Goal: Task Accomplishment & Management: Use online tool/utility

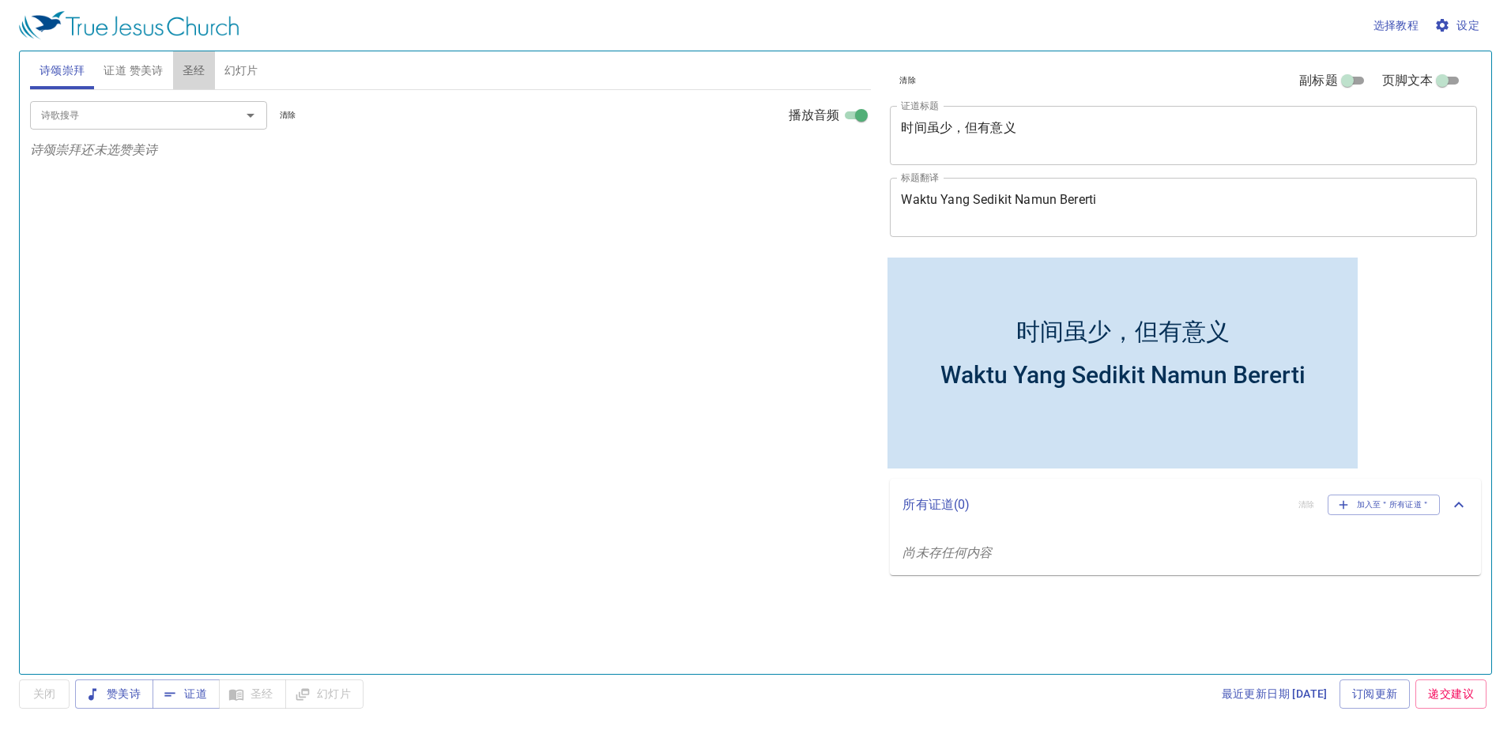
click at [210, 61] on button "圣经" at bounding box center [194, 70] width 42 height 38
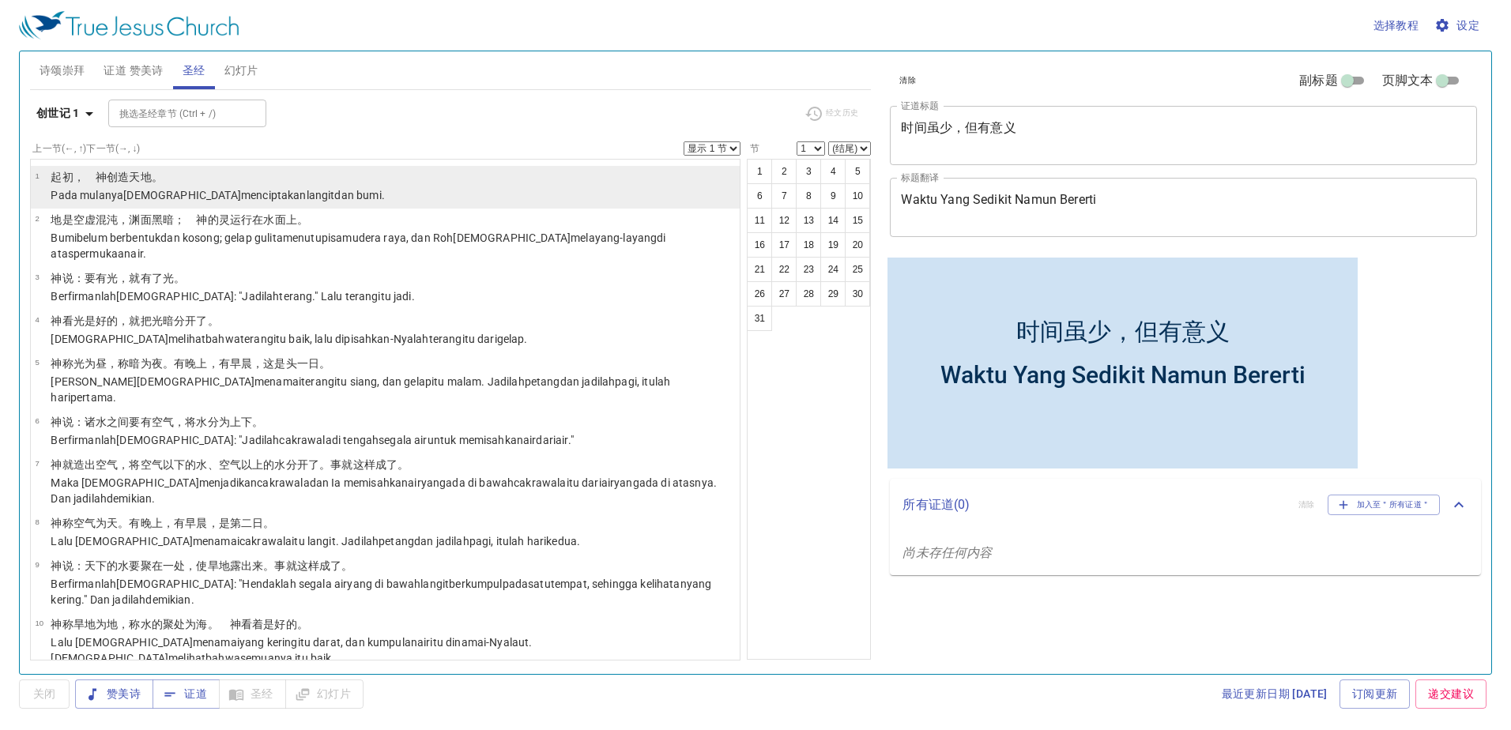
click at [113, 188] on p "Pada mulanya Allah menciptakan langit dan bumi ." at bounding box center [217, 195] width 333 height 16
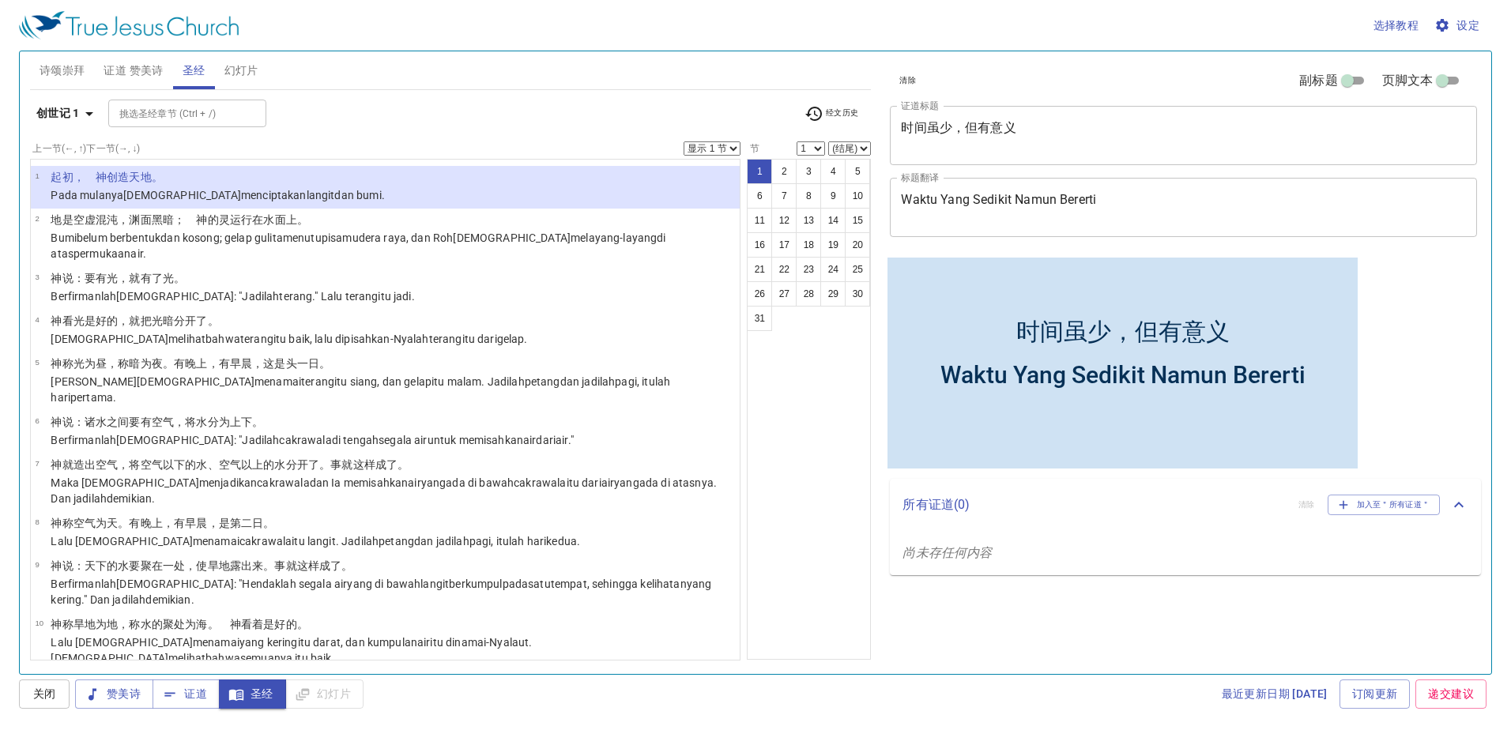
click at [1050, 119] on div "时间虽少，但有意义 x 证道标题" at bounding box center [1183, 135] width 587 height 59
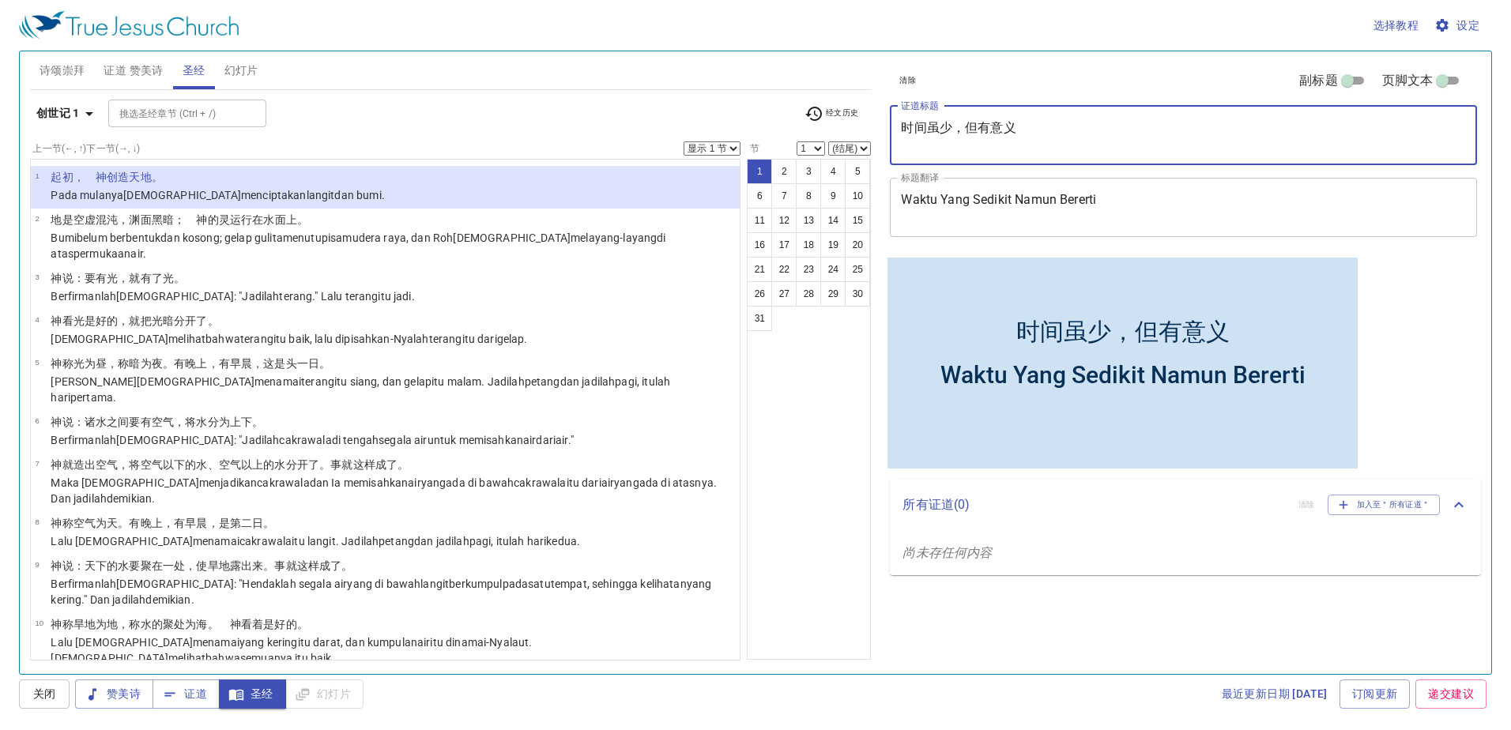
click at [1022, 124] on textarea "时间虽少，但有意义" at bounding box center [1183, 135] width 565 height 30
type textarea "时"
type textarea "j"
type textarea "坚固门徒的心"
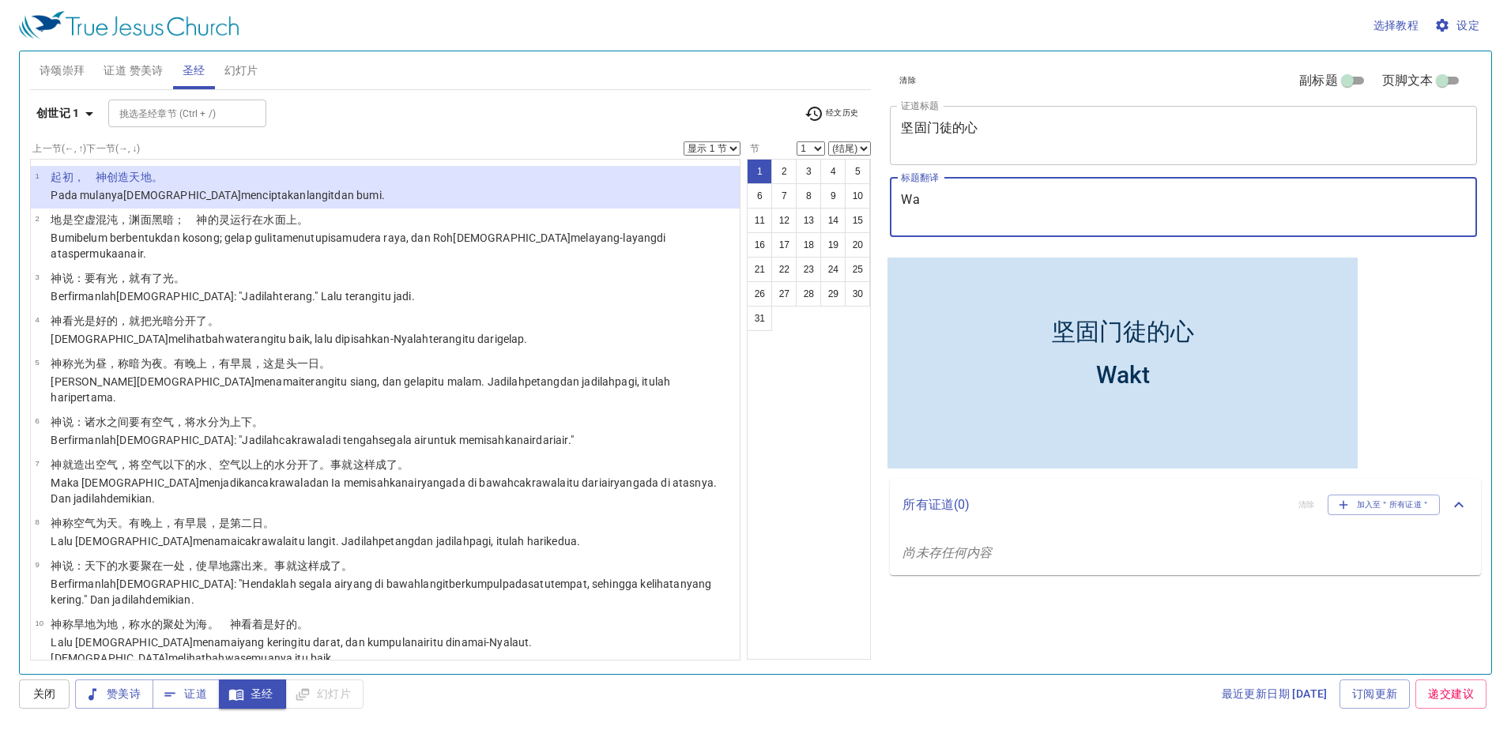
type textarea "W"
type textarea "Menguatkan Hati Murid-murid"
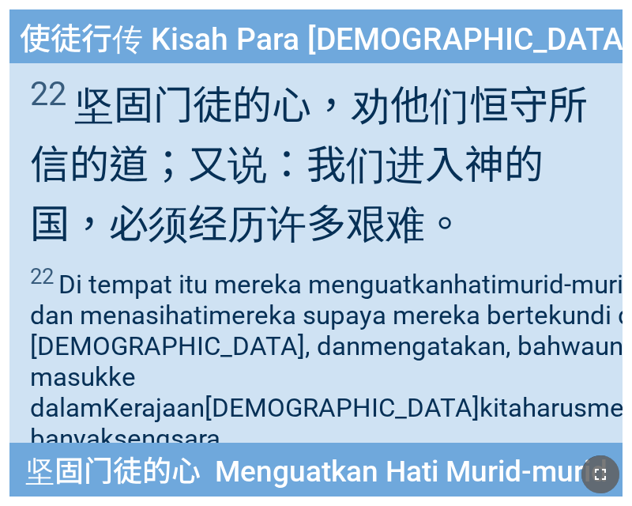
click at [607, 469] on icon "button" at bounding box center [600, 474] width 19 height 19
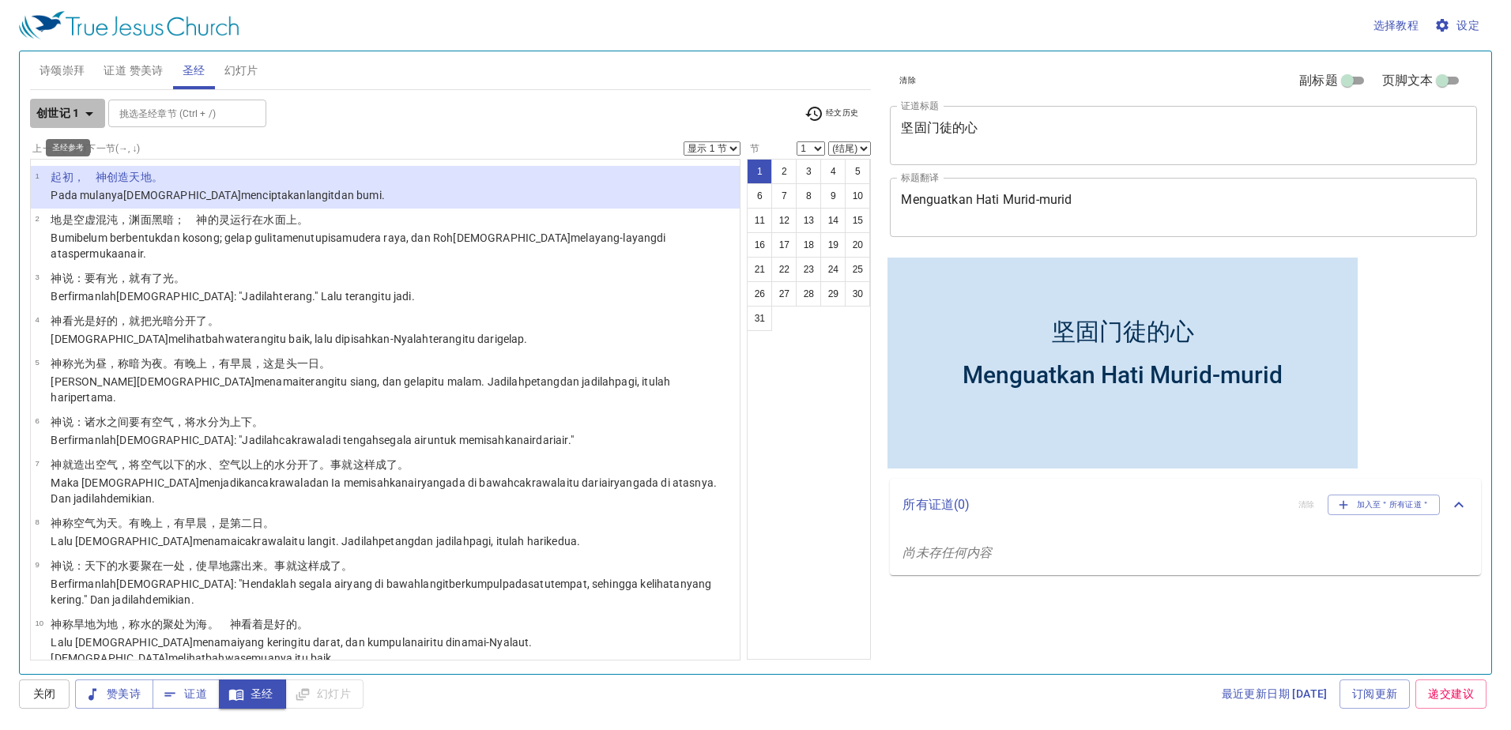
click at [73, 120] on b "创世记 1" at bounding box center [57, 114] width 43 height 20
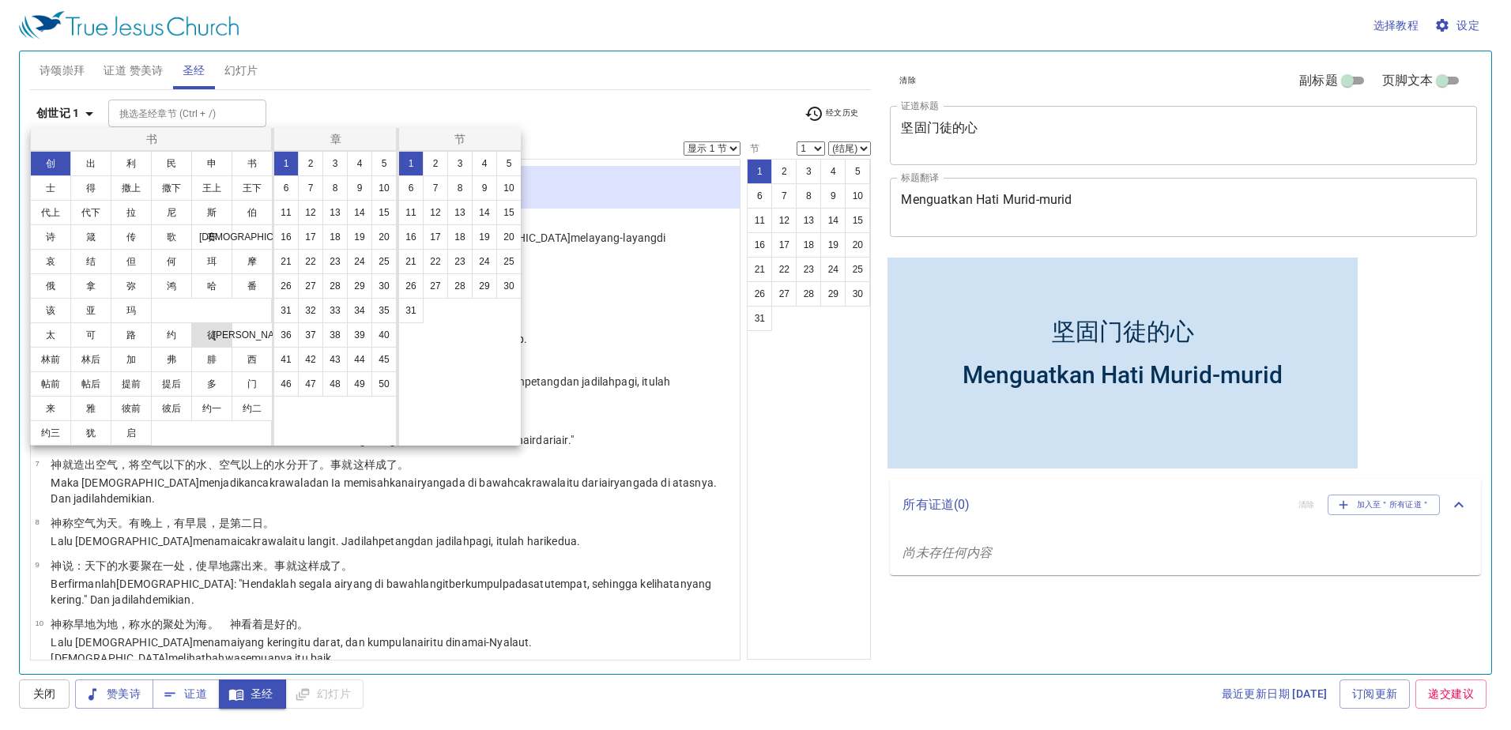
click at [212, 338] on button "徒" at bounding box center [211, 334] width 41 height 25
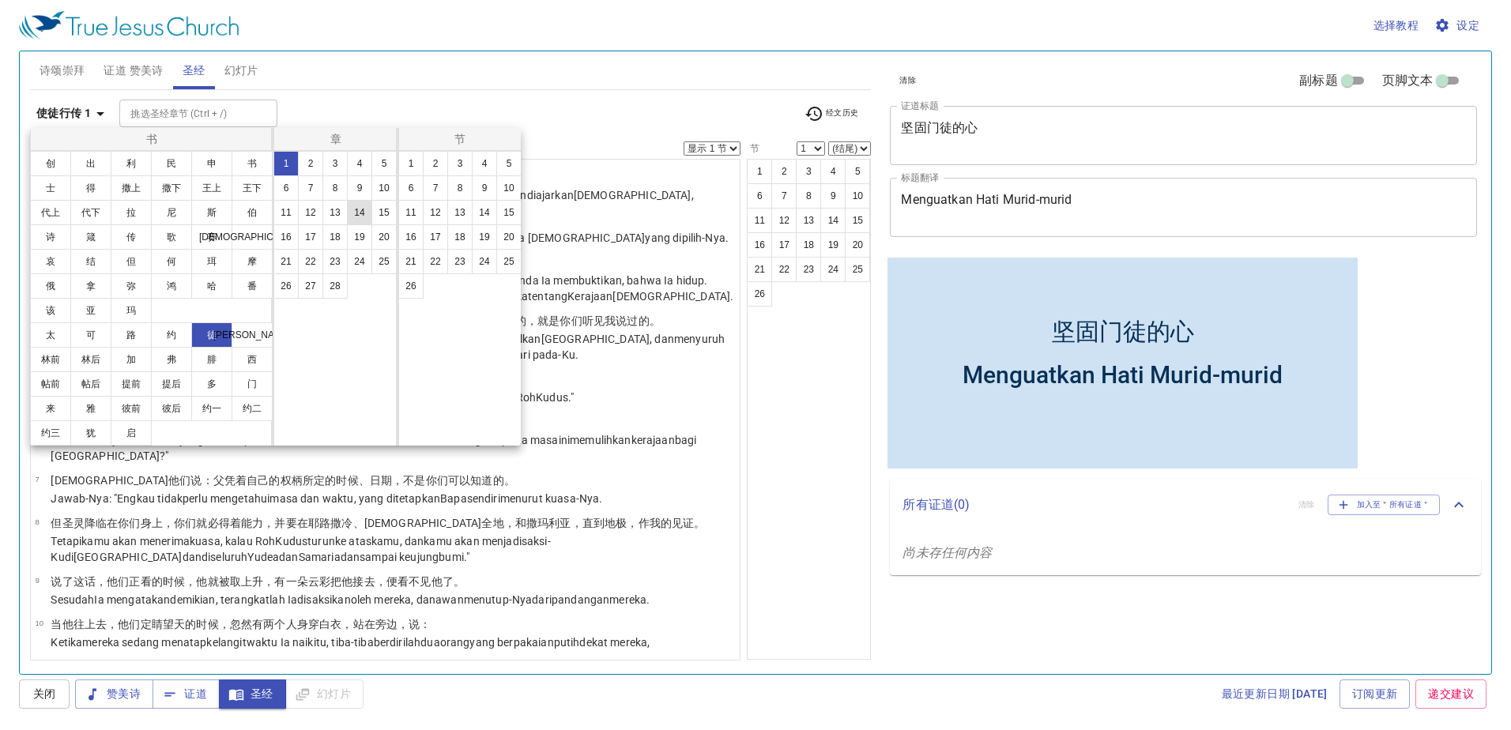
click at [359, 219] on button "14" at bounding box center [359, 212] width 25 height 25
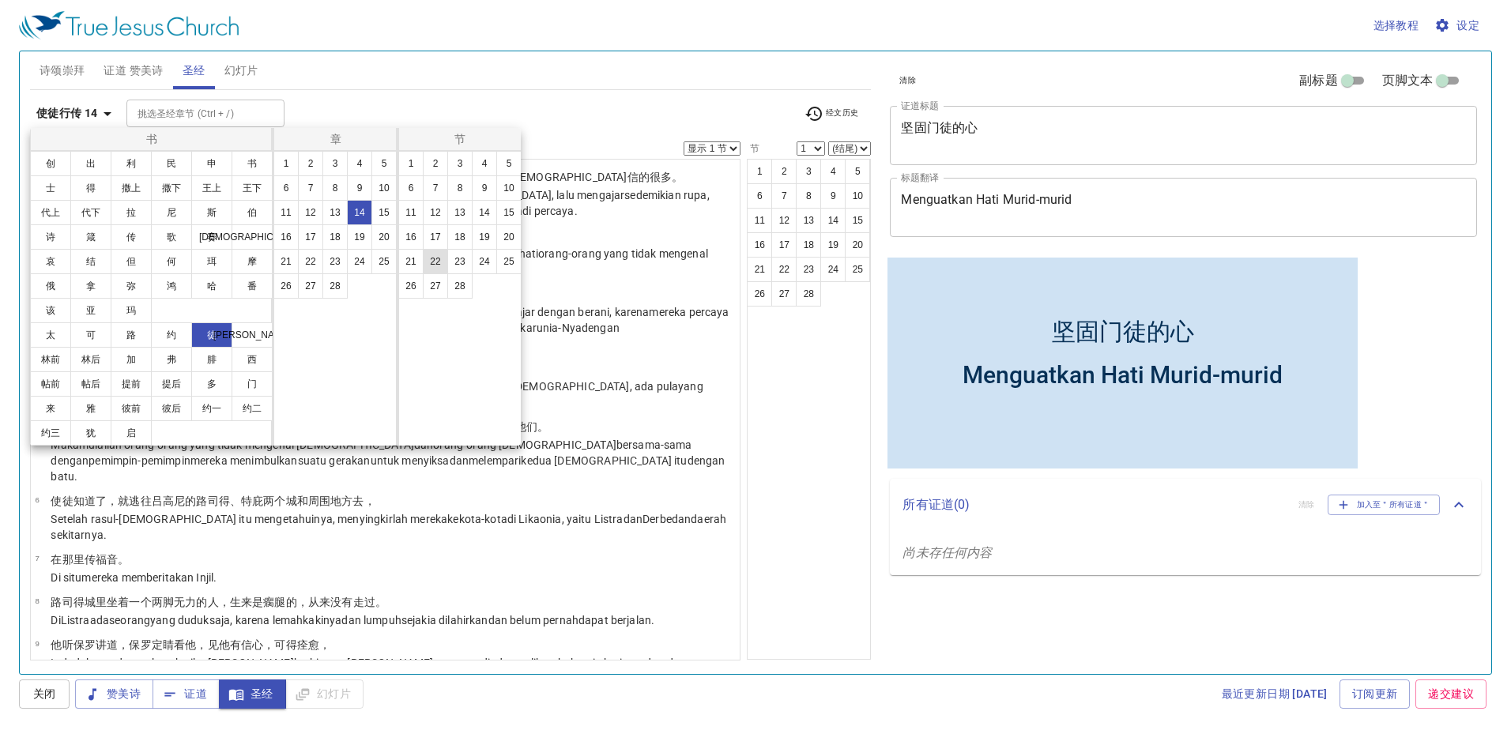
click at [435, 266] on button "22" at bounding box center [435, 261] width 25 height 25
select select "22"
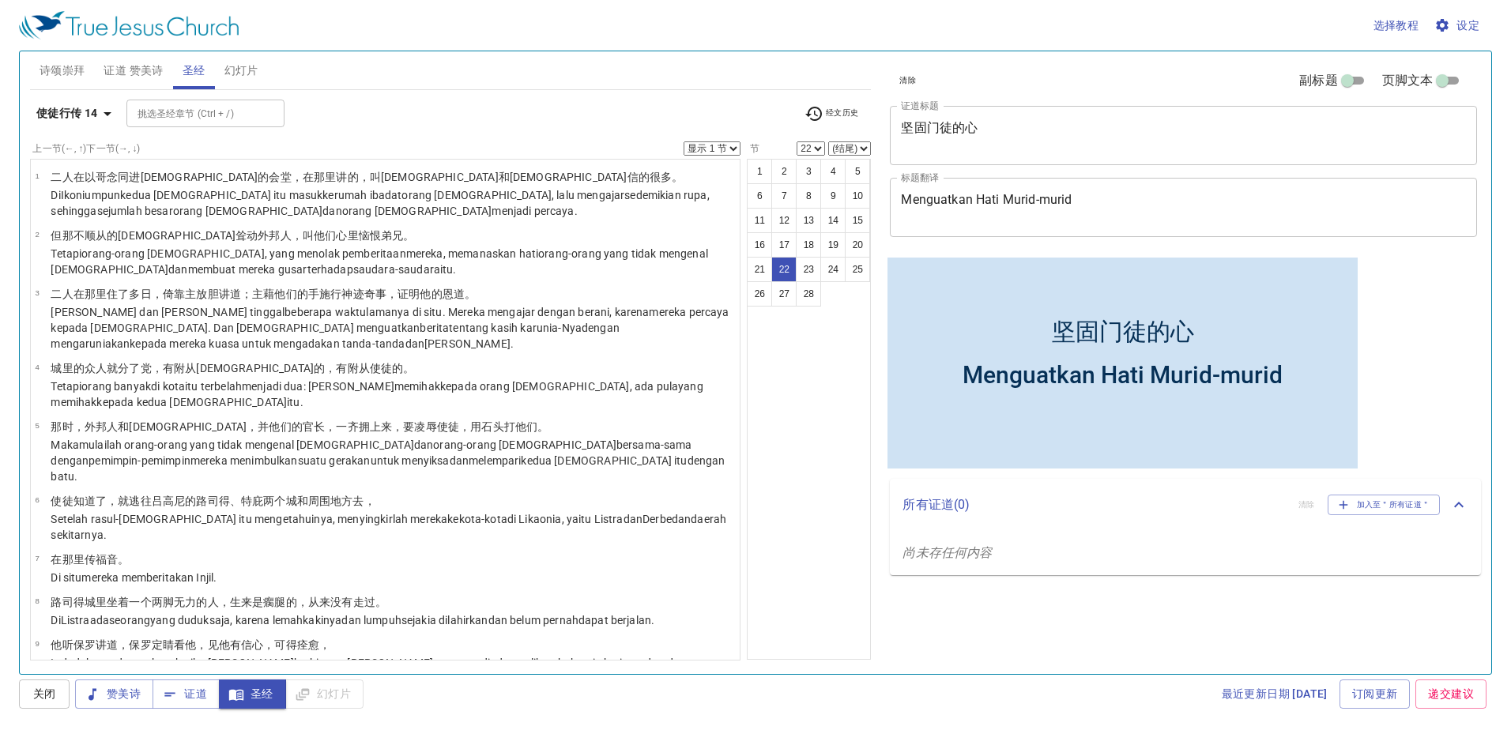
scroll to position [935, 0]
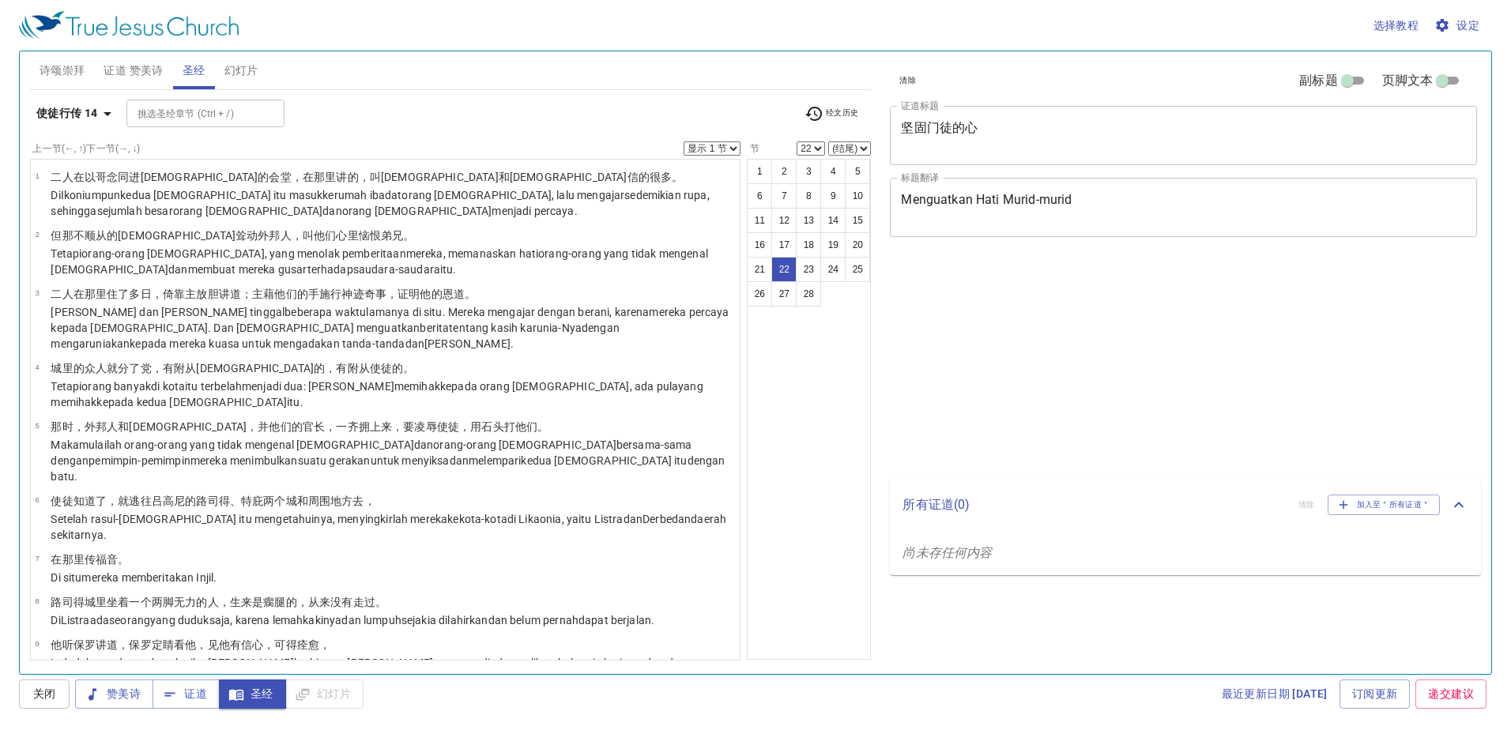
select select "22"
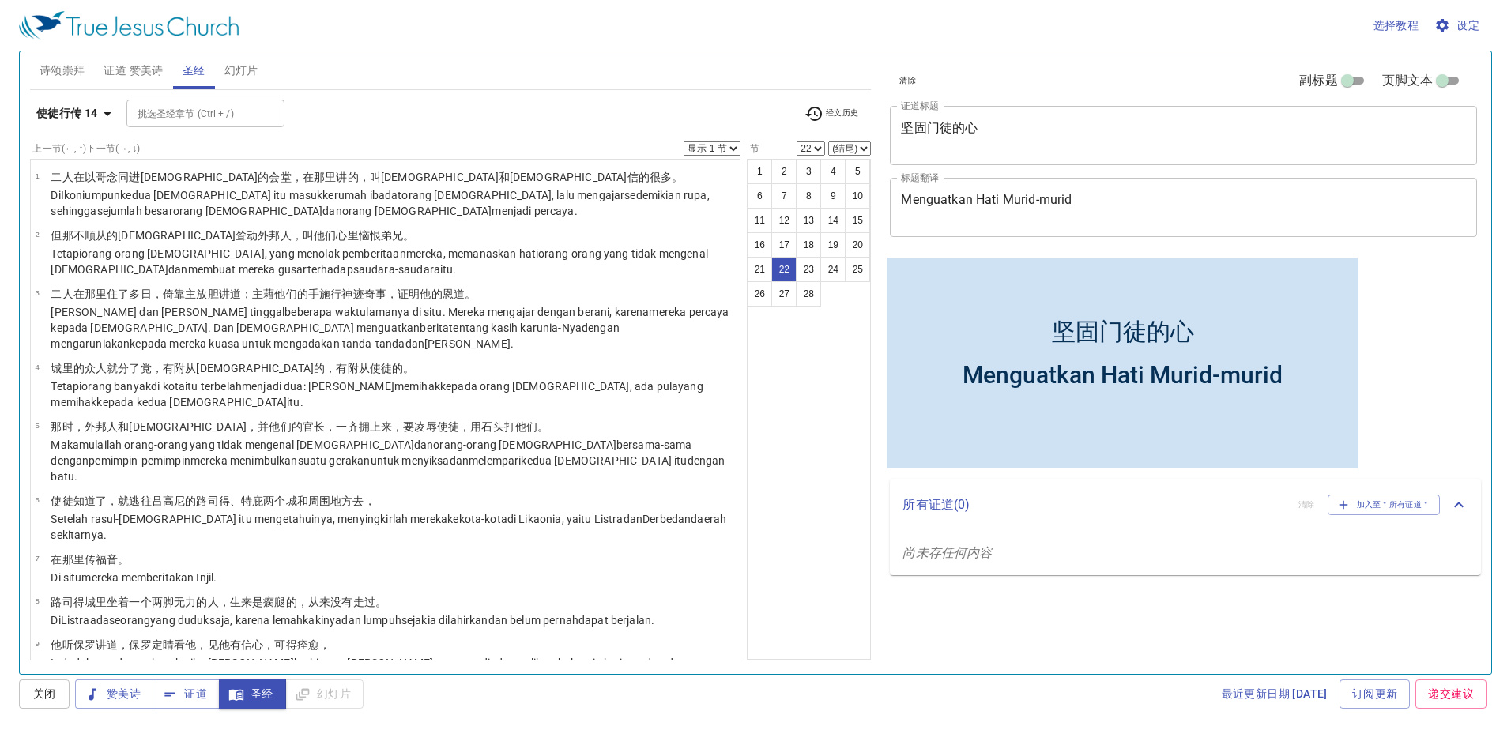
scroll to position [935, 0]
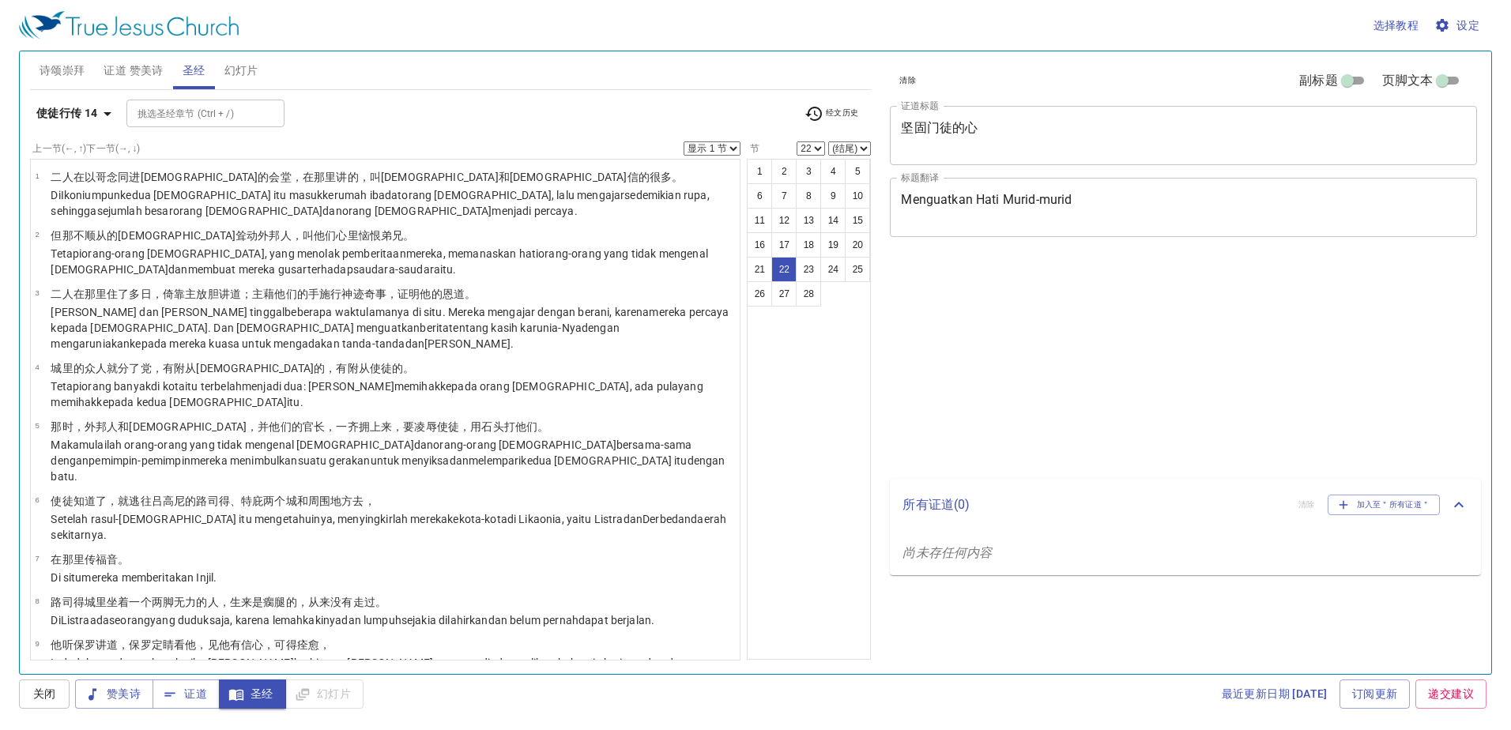
select select "22"
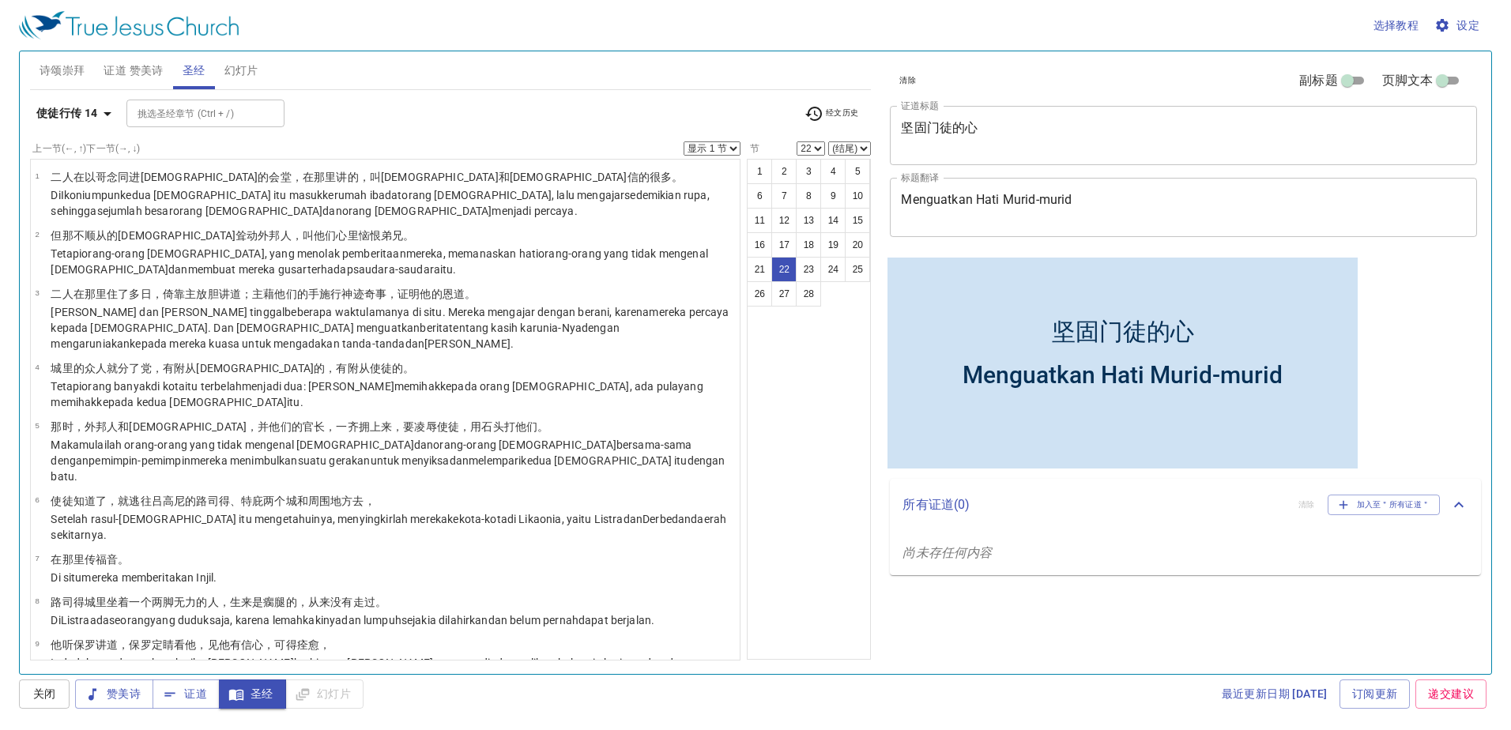
scroll to position [993, 0]
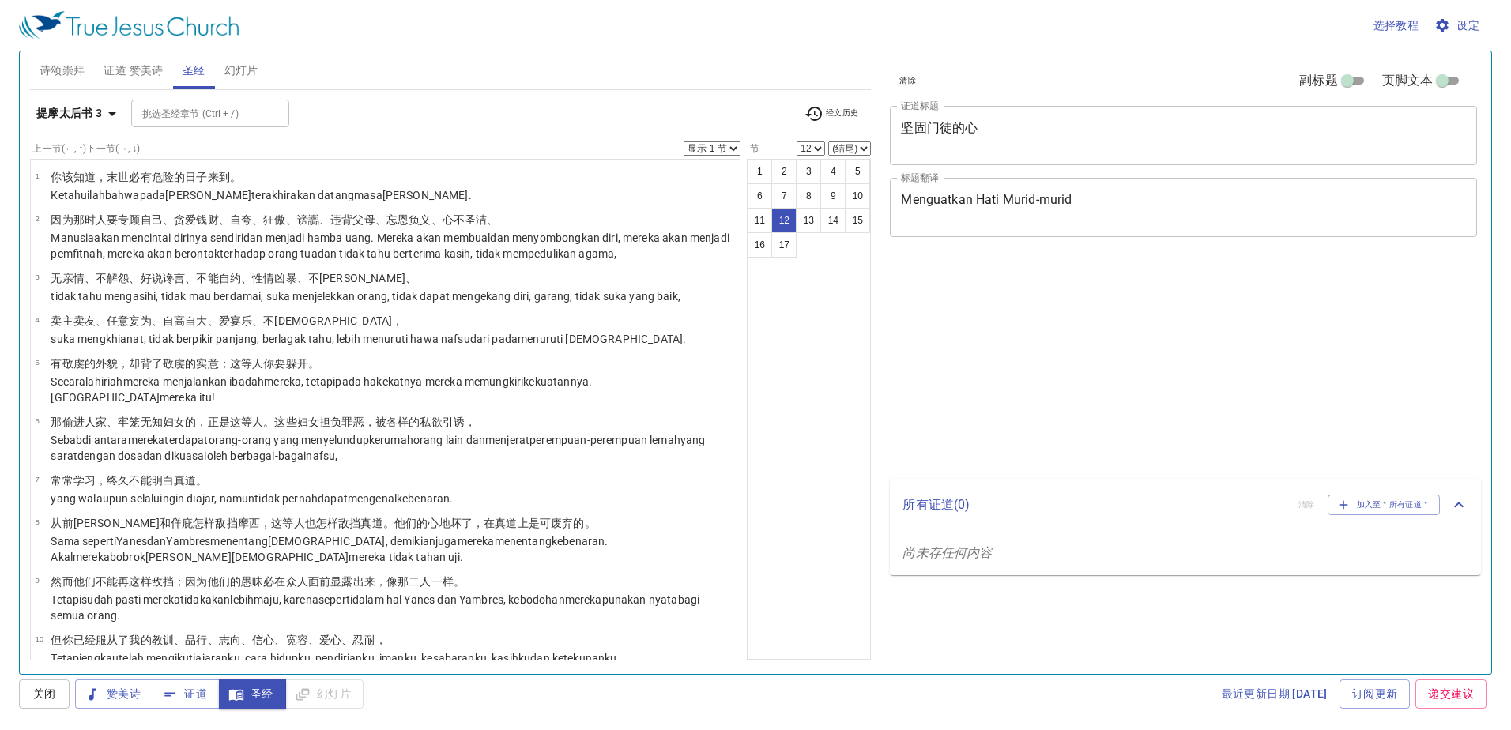
select select "12"
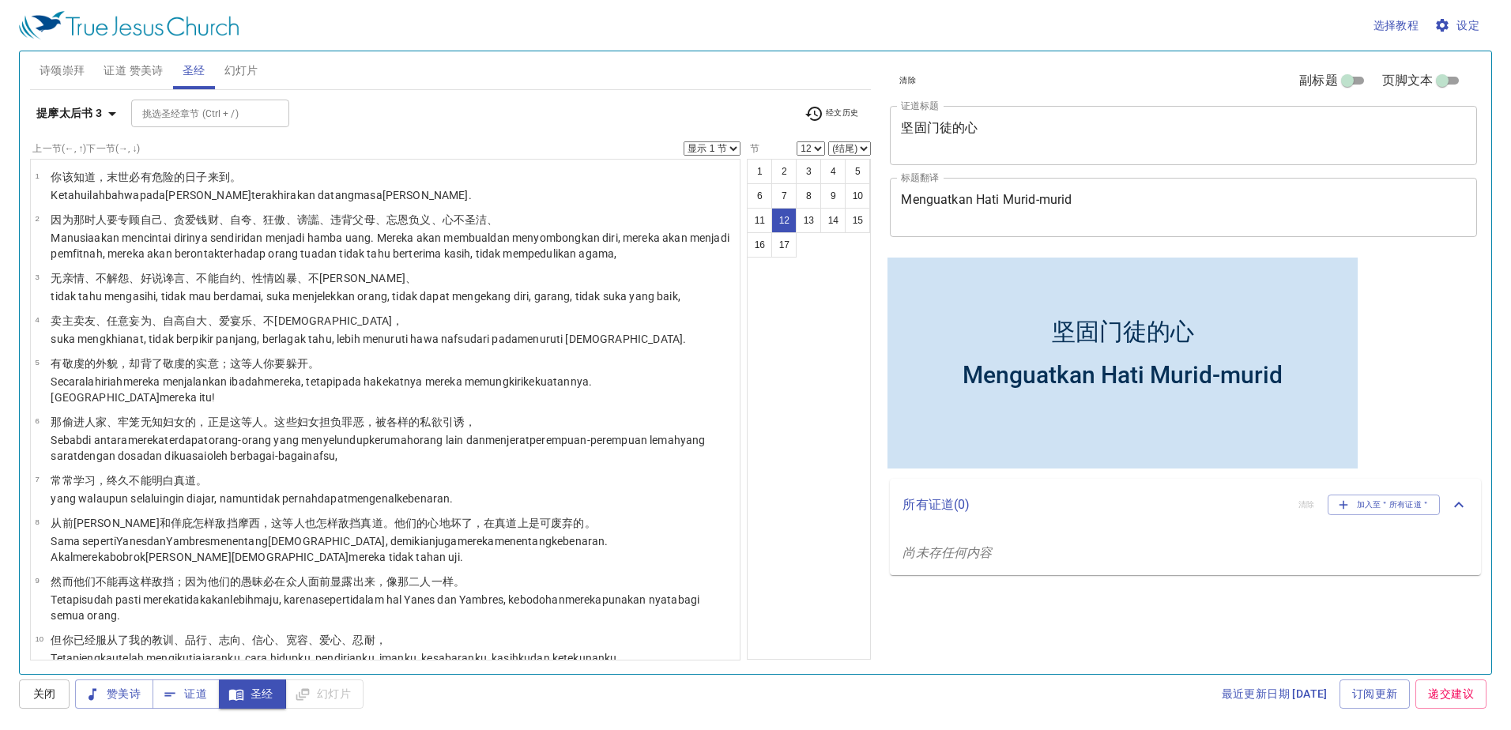
scroll to position [326, 0]
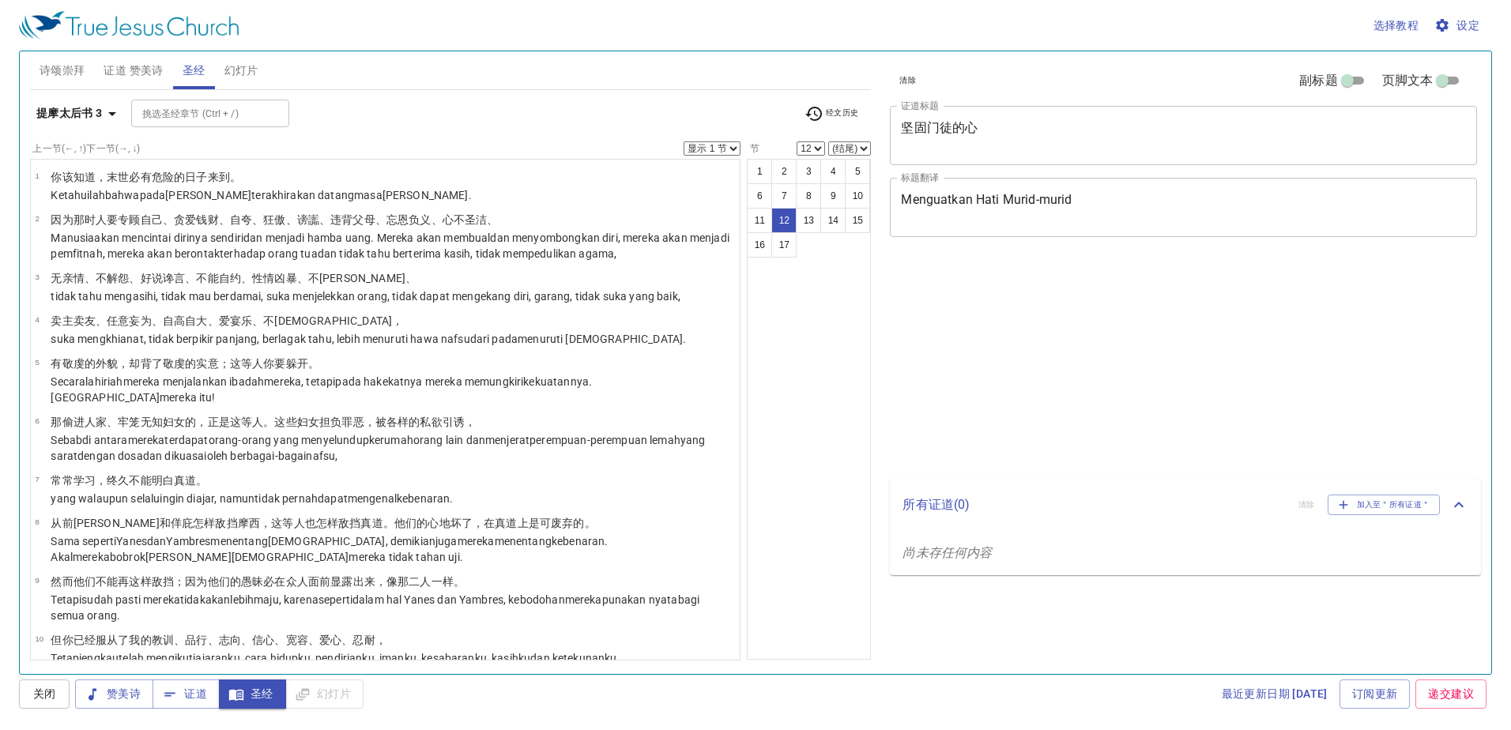
select select "12"
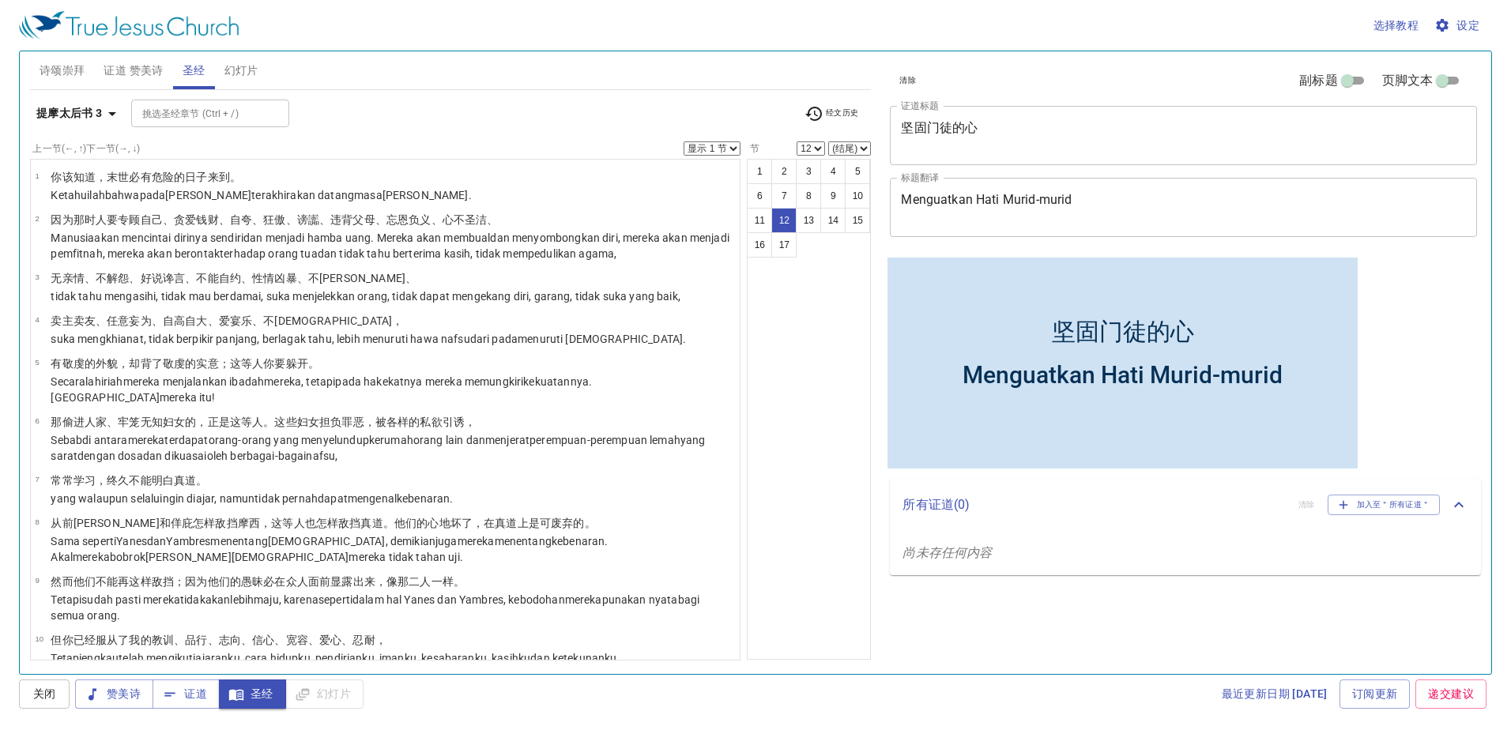
scroll to position [326, 0]
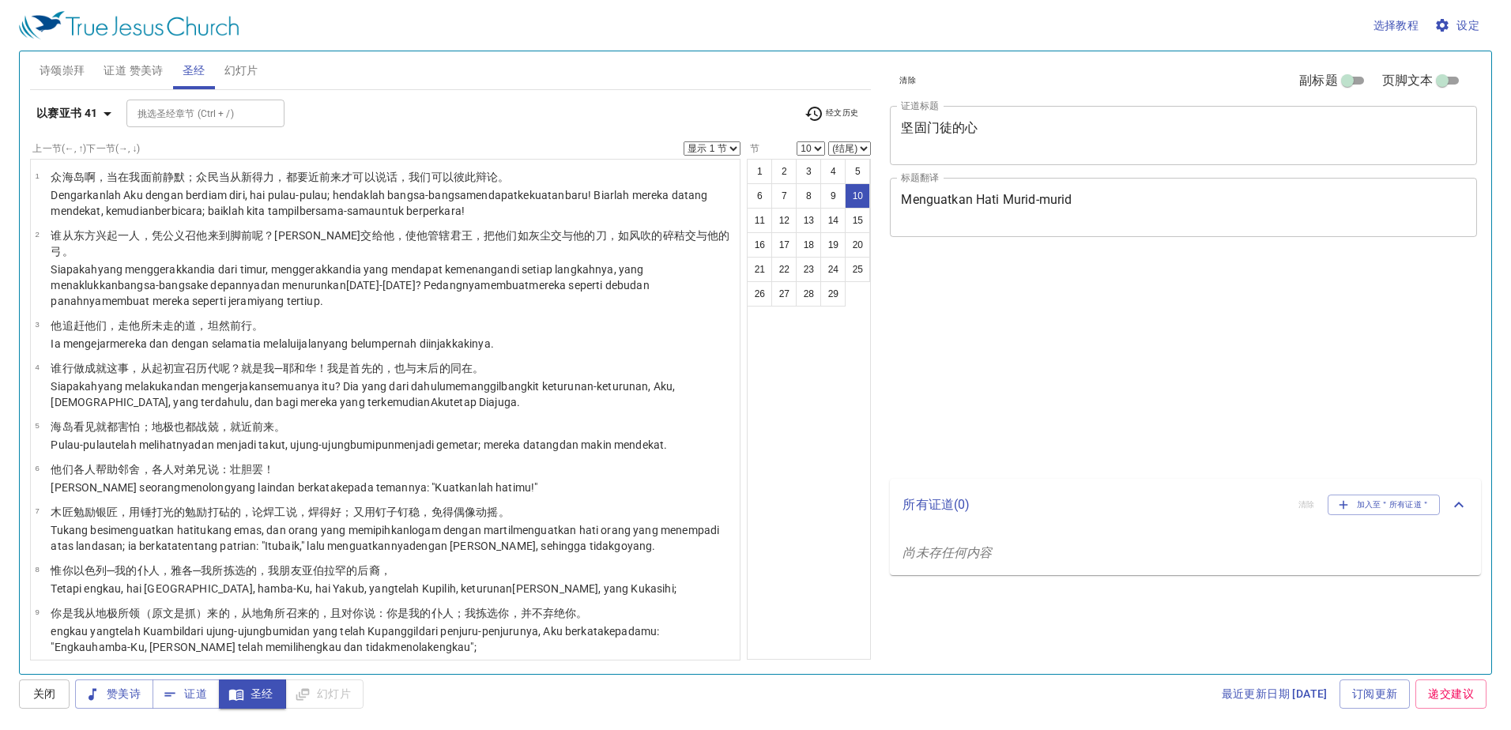
select select "10"
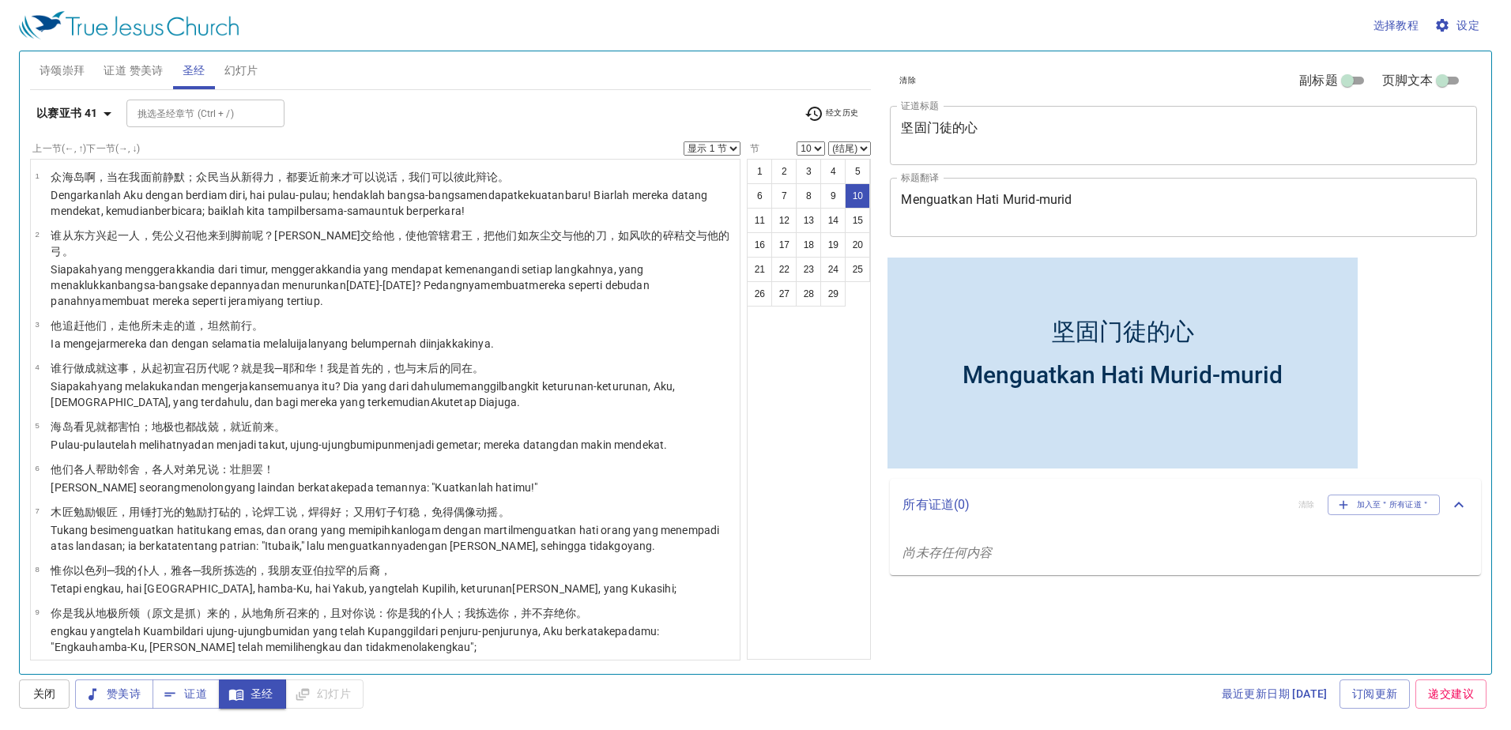
scroll to position [281, 0]
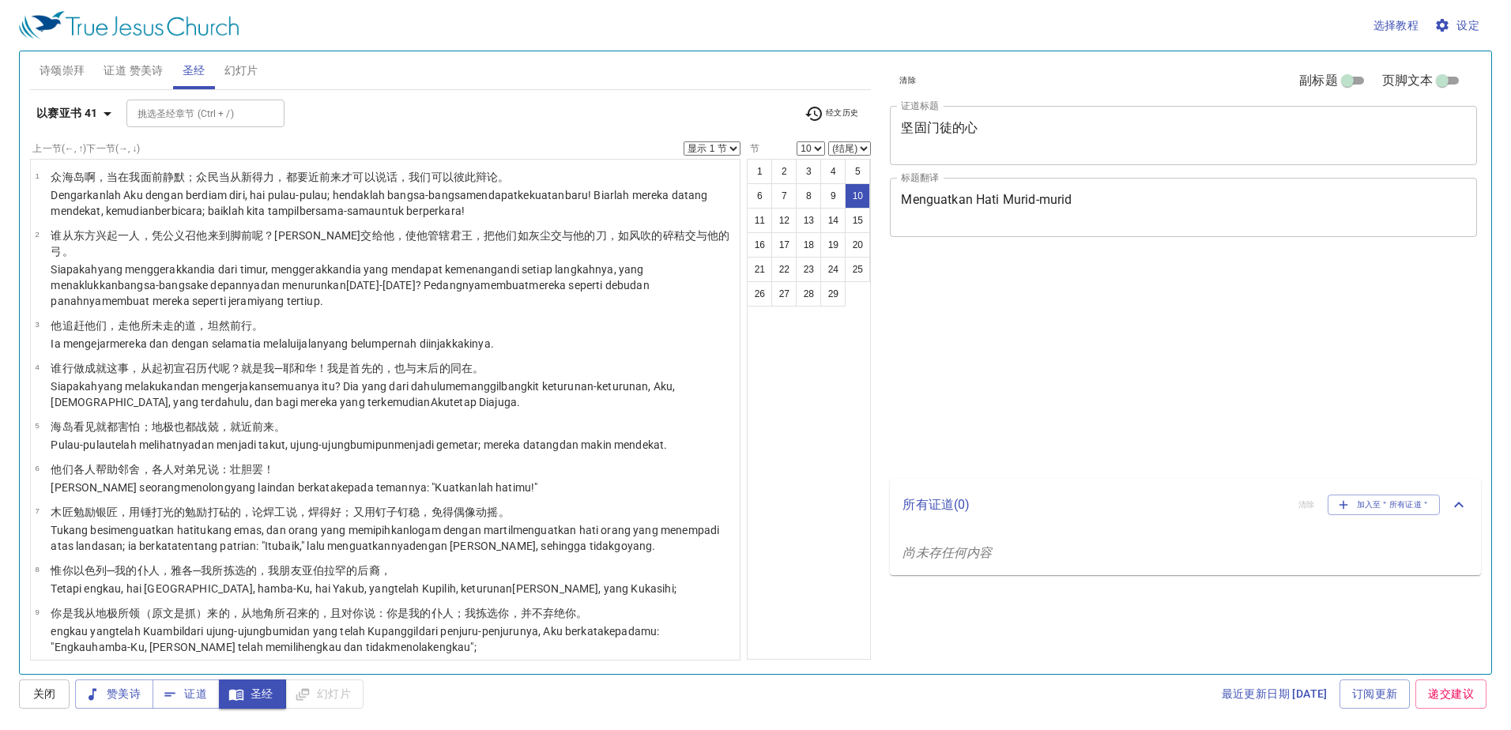
select select "10"
